Goal: Transaction & Acquisition: Purchase product/service

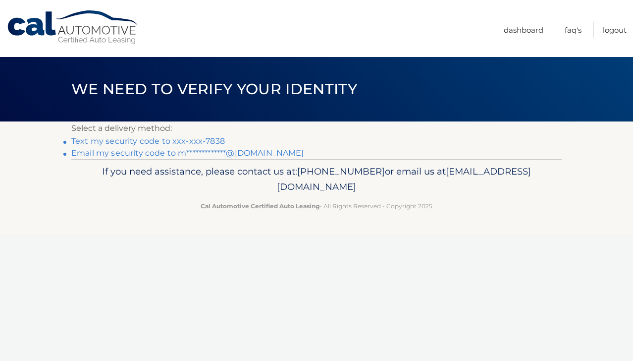
click at [186, 142] on link "Text my security code to xxx-xxx-7838" at bounding box center [148, 140] width 154 height 9
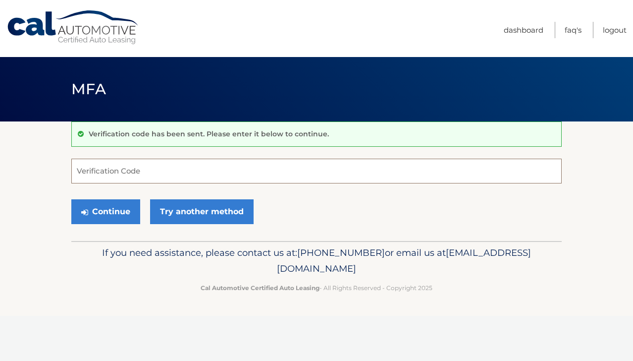
click at [178, 171] on input "Verification Code" at bounding box center [316, 170] width 490 height 25
type input "238317"
click at [71, 199] on button "Continue" at bounding box center [105, 211] width 69 height 25
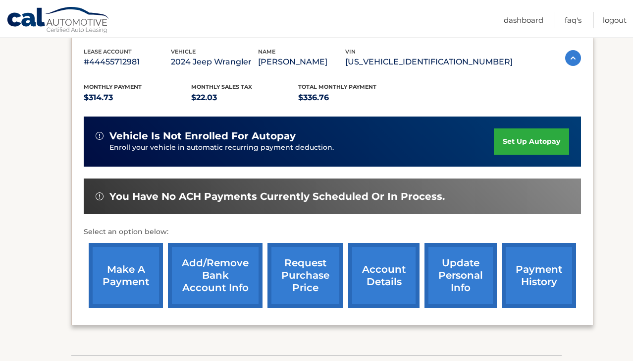
scroll to position [175, 0]
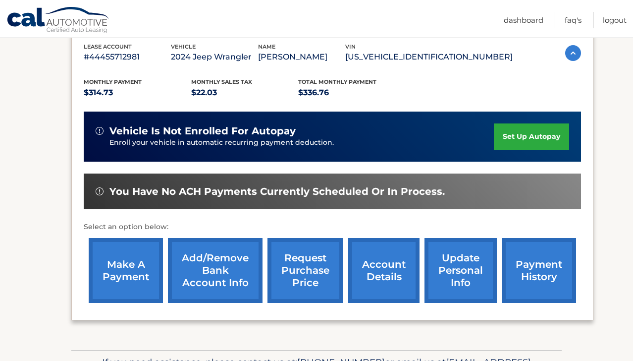
click at [376, 273] on link "account details" at bounding box center [383, 270] width 71 height 65
click at [535, 271] on link "payment history" at bounding box center [539, 270] width 74 height 65
click at [133, 265] on link "make a payment" at bounding box center [126, 270] width 74 height 65
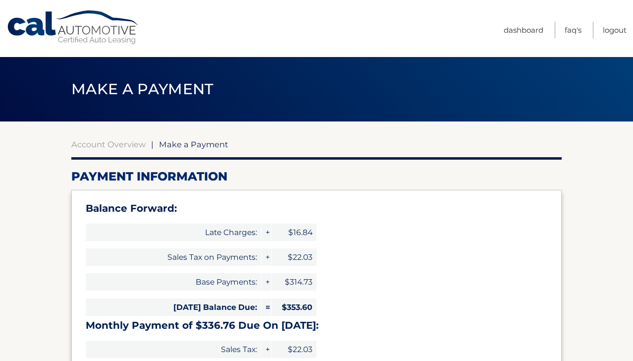
select select "MzhlMDEyYTgtZmNmMS00YzUxLTg3ZWQtYTZmZmY3ZTgzNDBj"
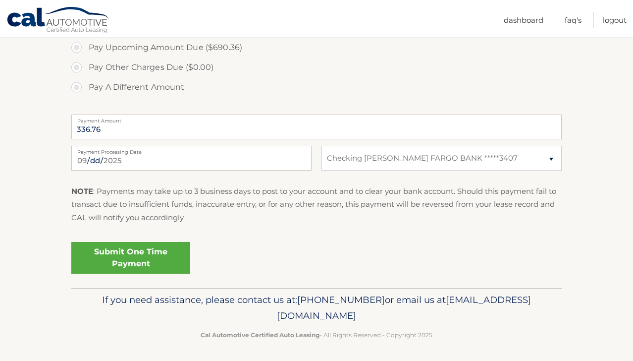
scroll to position [439, 0]
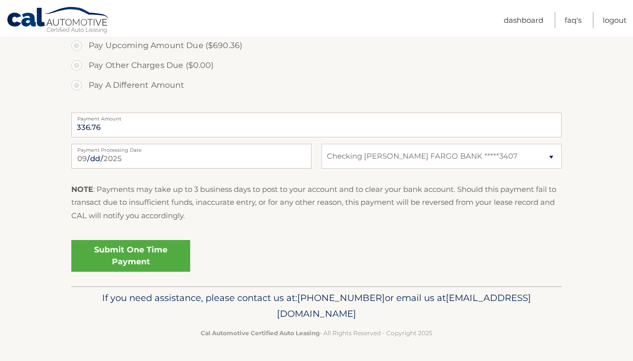
click at [142, 250] on link "Submit One Time Payment" at bounding box center [130, 256] width 119 height 32
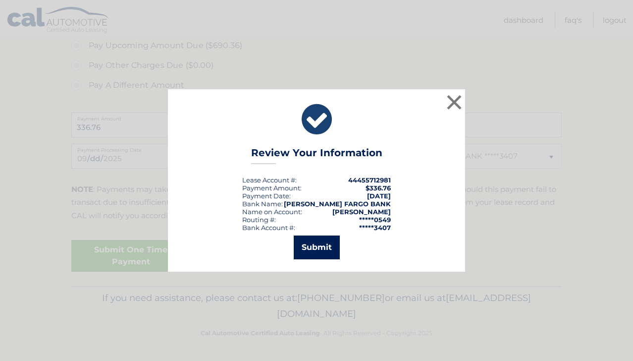
click at [313, 252] on button "Submit" at bounding box center [317, 247] width 46 height 24
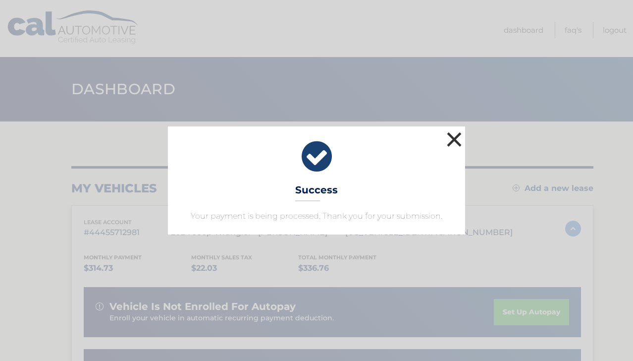
click at [458, 139] on button "×" at bounding box center [454, 139] width 20 height 20
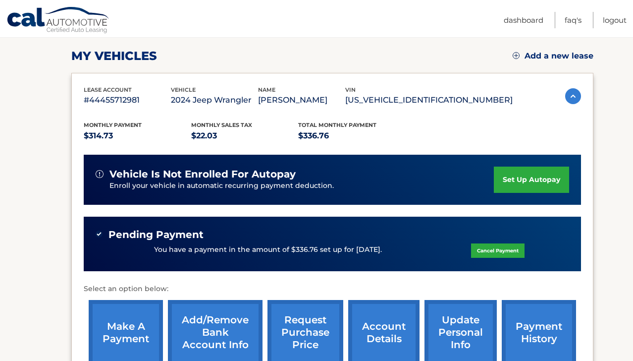
scroll to position [133, 0]
